Goal: Navigation & Orientation: Find specific page/section

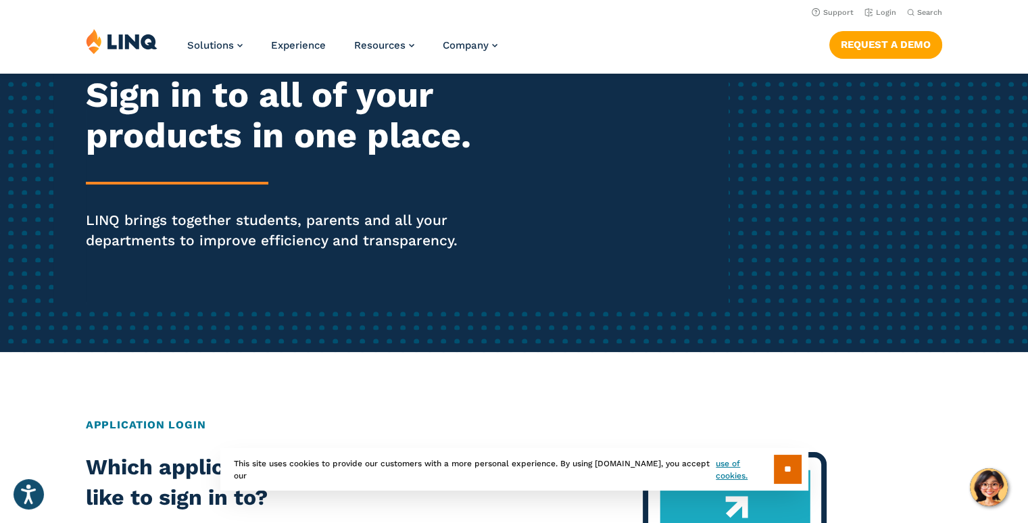
drag, startPoint x: 1033, startPoint y: 124, endPoint x: 1033, endPoint y: 163, distance: 38.5
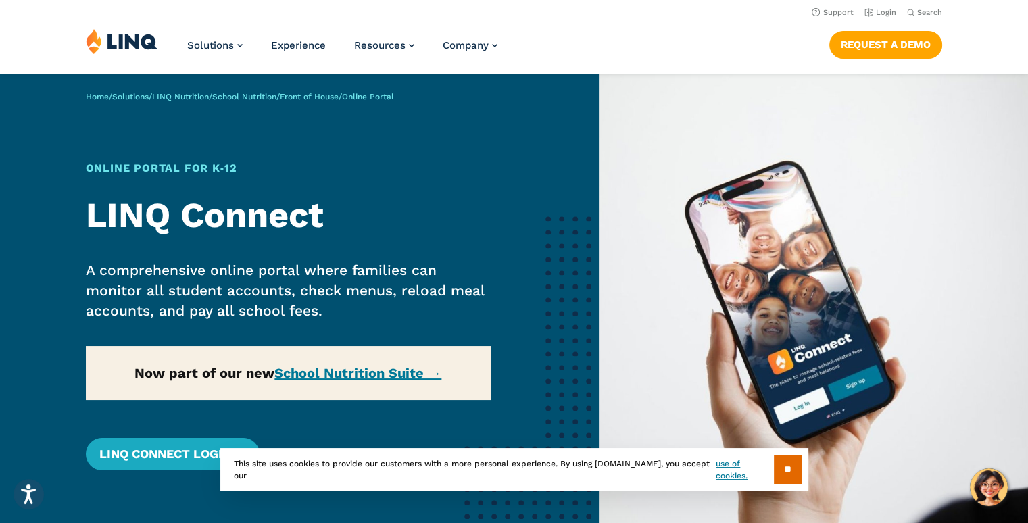
drag, startPoint x: 1037, startPoint y: 73, endPoint x: 1036, endPoint y: 52, distance: 21.0
